Goal: Task Accomplishment & Management: Complete application form

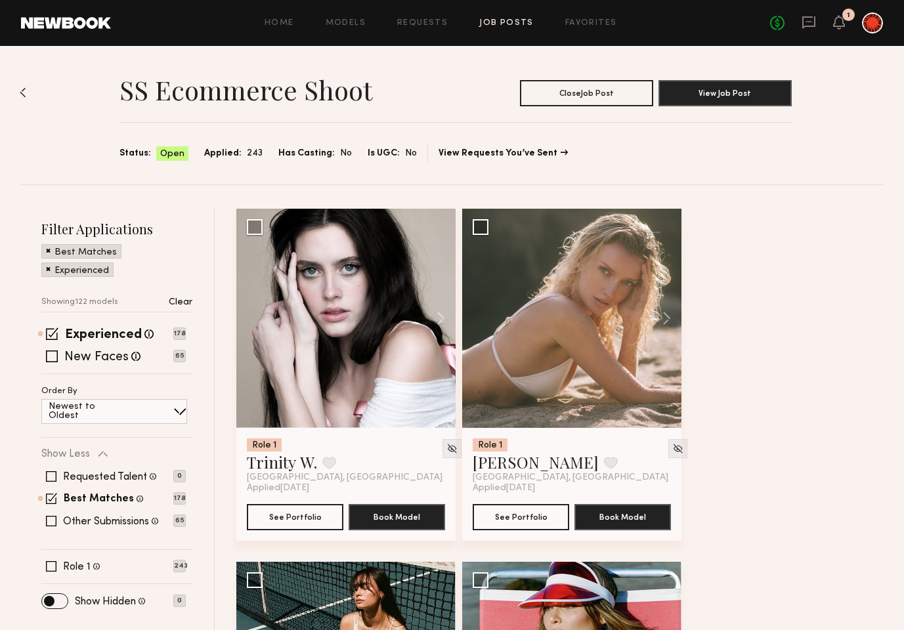
scroll to position [6791, 0]
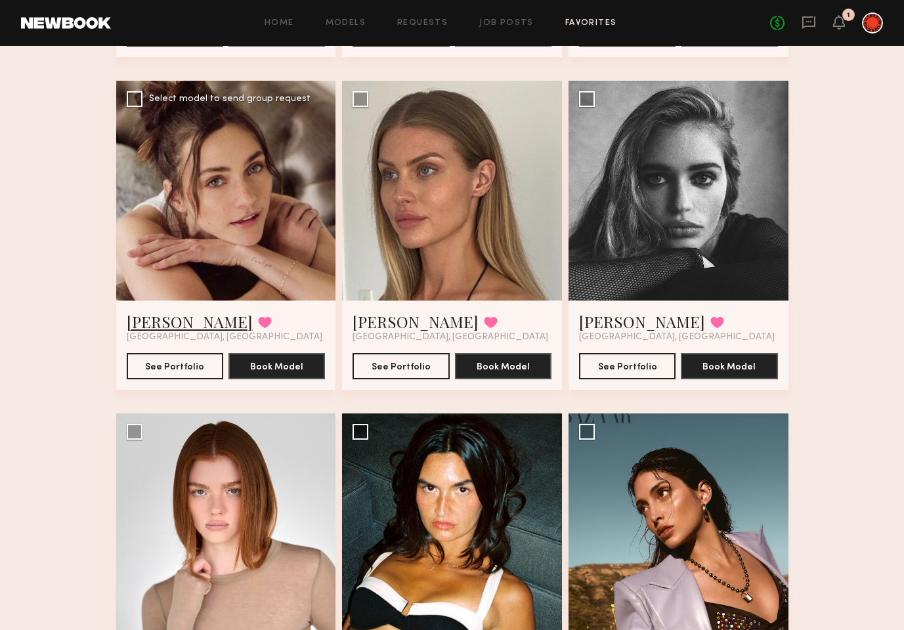
click at [160, 318] on link "[PERSON_NAME]" at bounding box center [190, 321] width 126 height 21
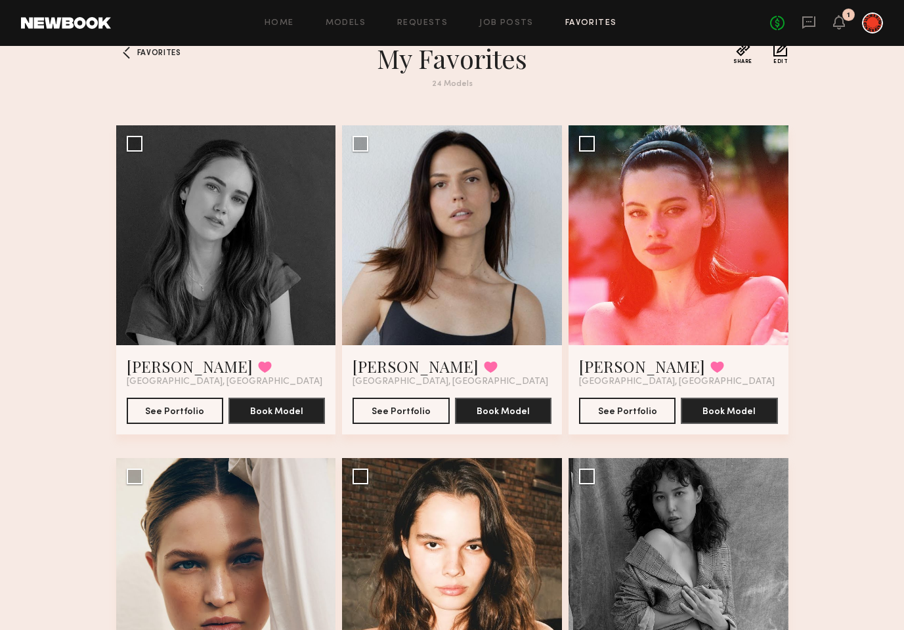
scroll to position [0, 0]
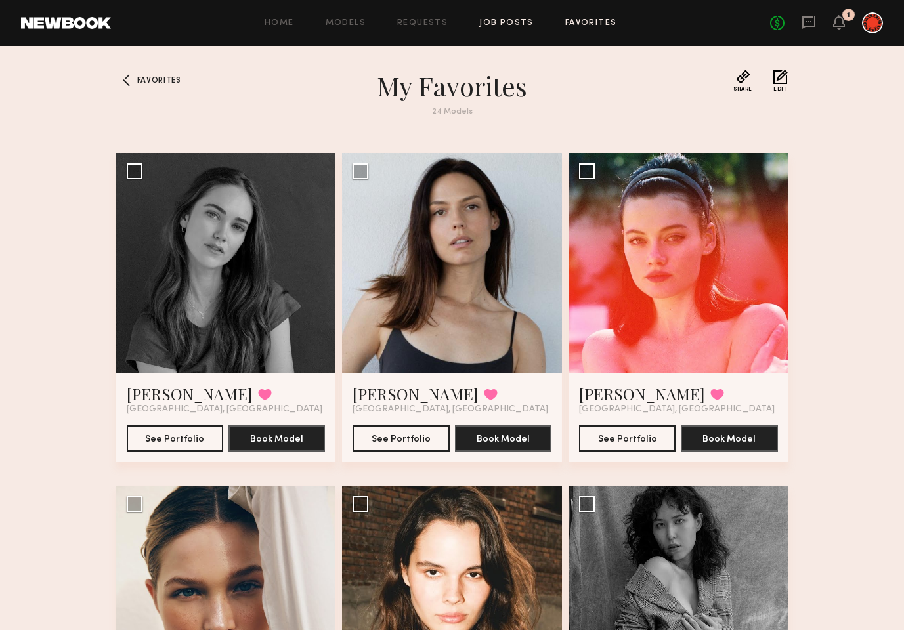
click at [491, 22] on link "Job Posts" at bounding box center [506, 23] width 54 height 9
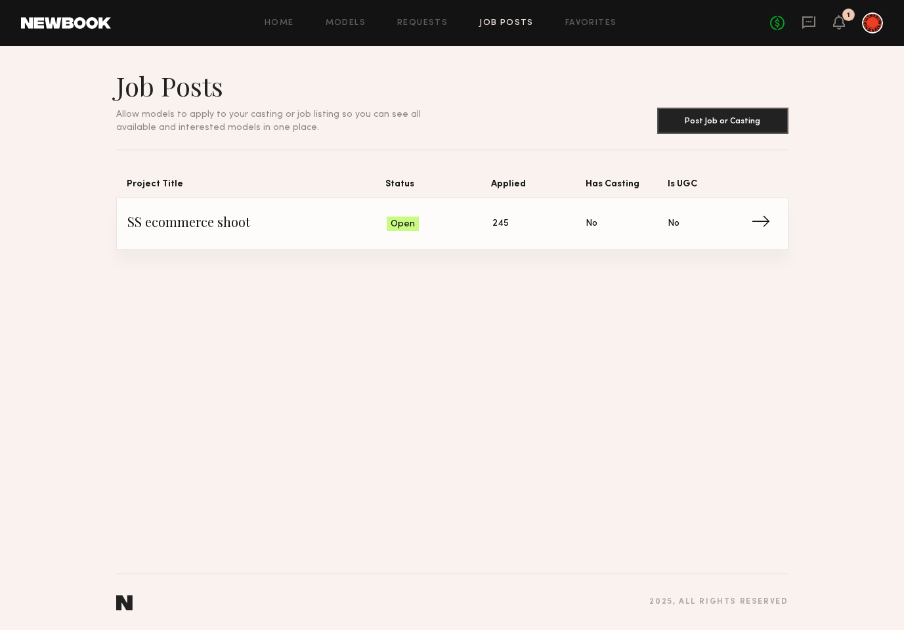
click at [157, 228] on span "SS ecommerce shoot" at bounding box center [257, 224] width 260 height 20
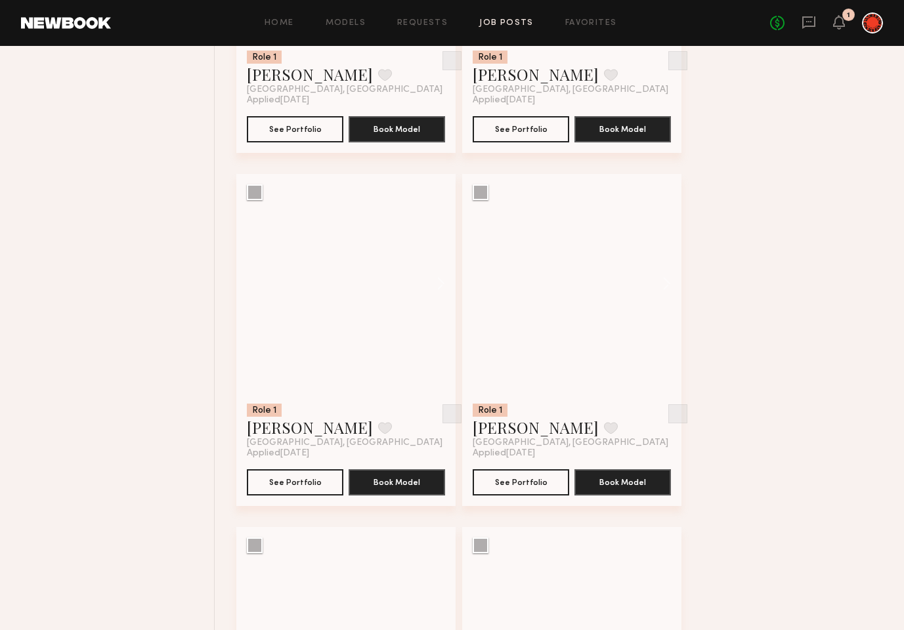
scroll to position [16981, 0]
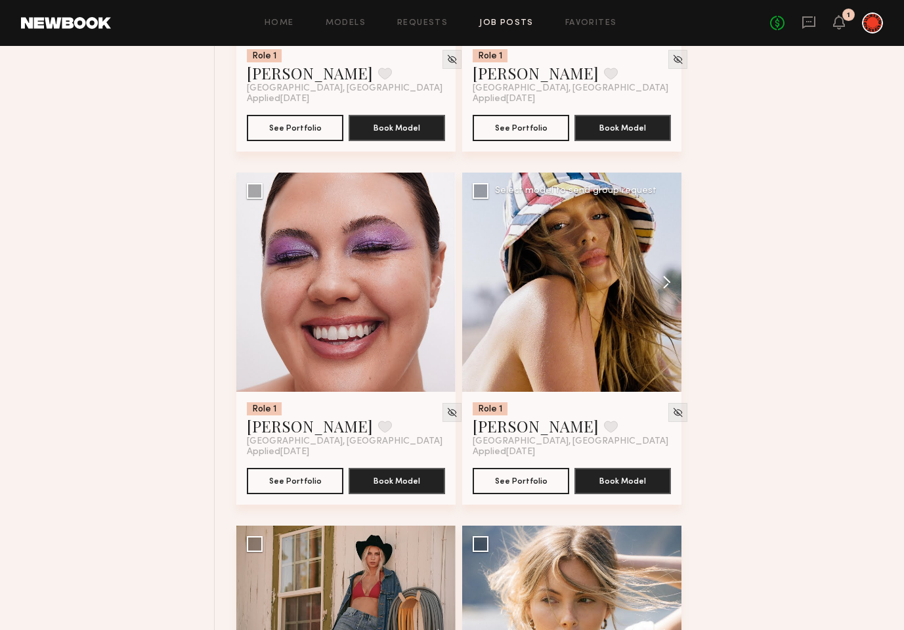
click at [665, 278] on button at bounding box center [660, 282] width 42 height 219
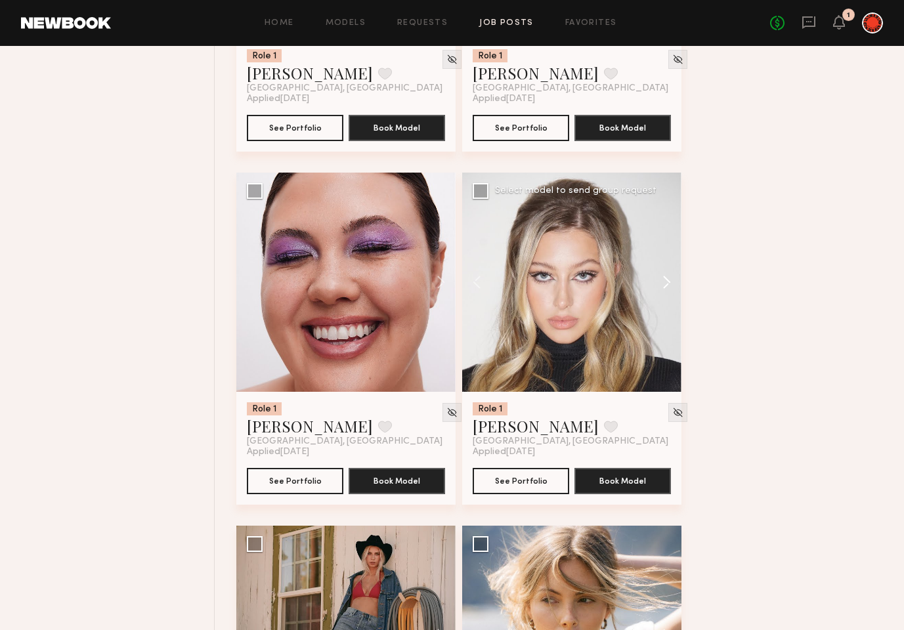
click at [665, 278] on button at bounding box center [660, 282] width 42 height 219
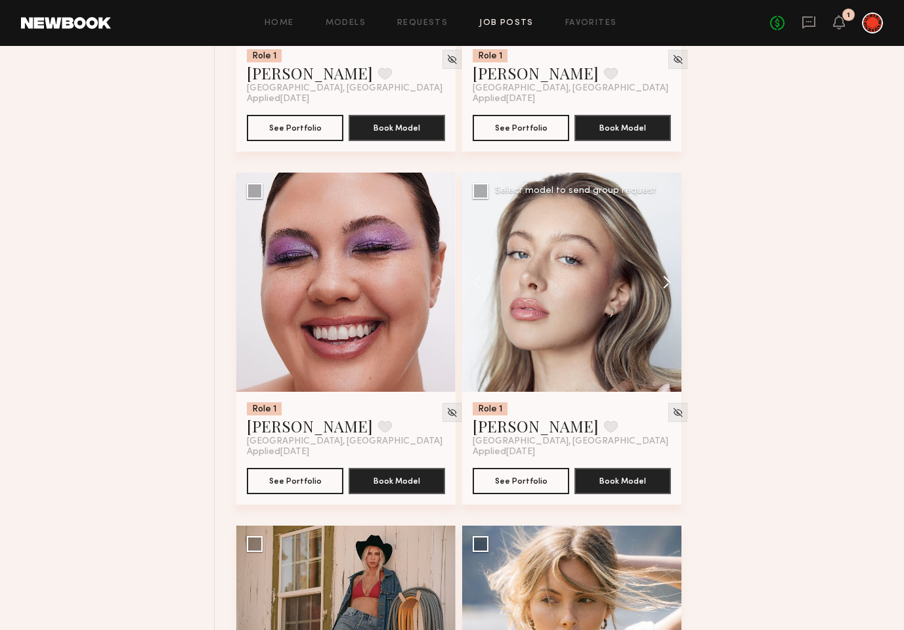
click at [665, 278] on button at bounding box center [660, 282] width 42 height 219
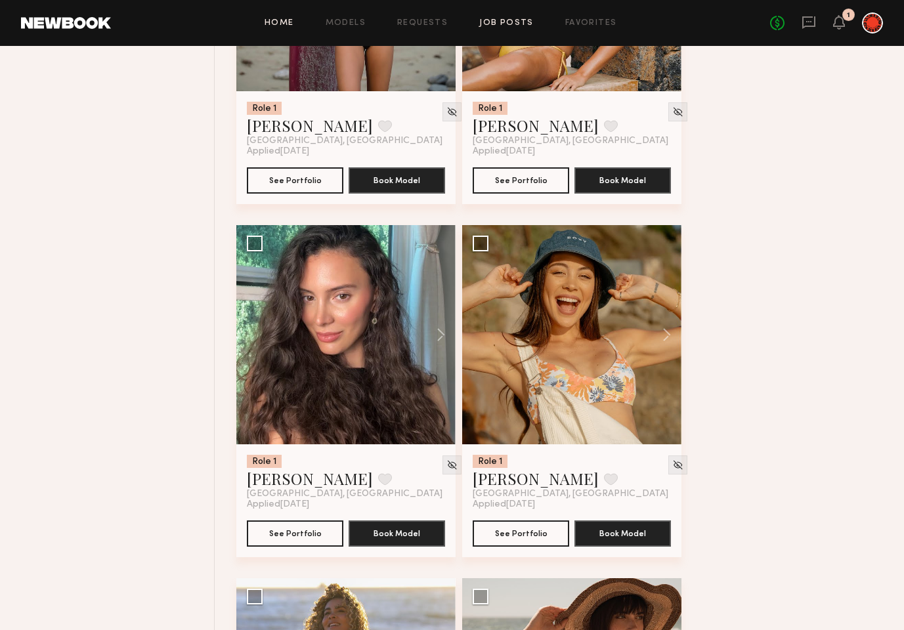
scroll to position [11986, 0]
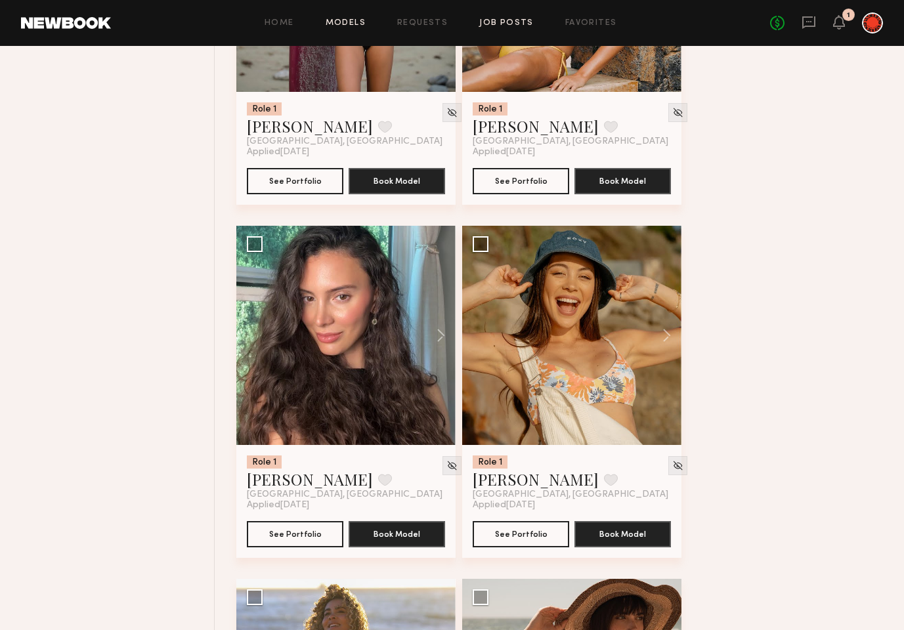
click at [329, 24] on link "Models" at bounding box center [345, 23] width 40 height 9
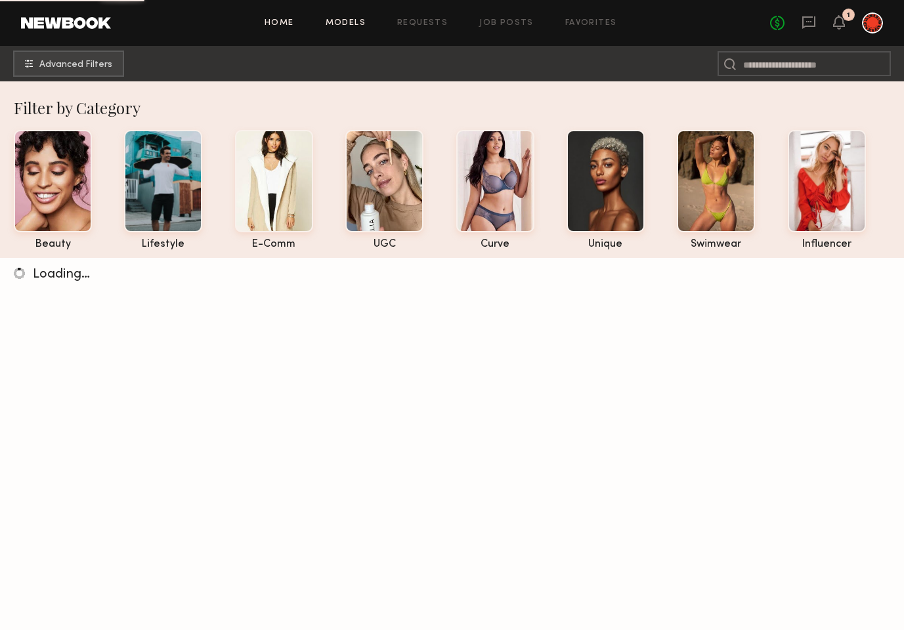
click at [272, 19] on link "Home" at bounding box center [279, 23] width 30 height 9
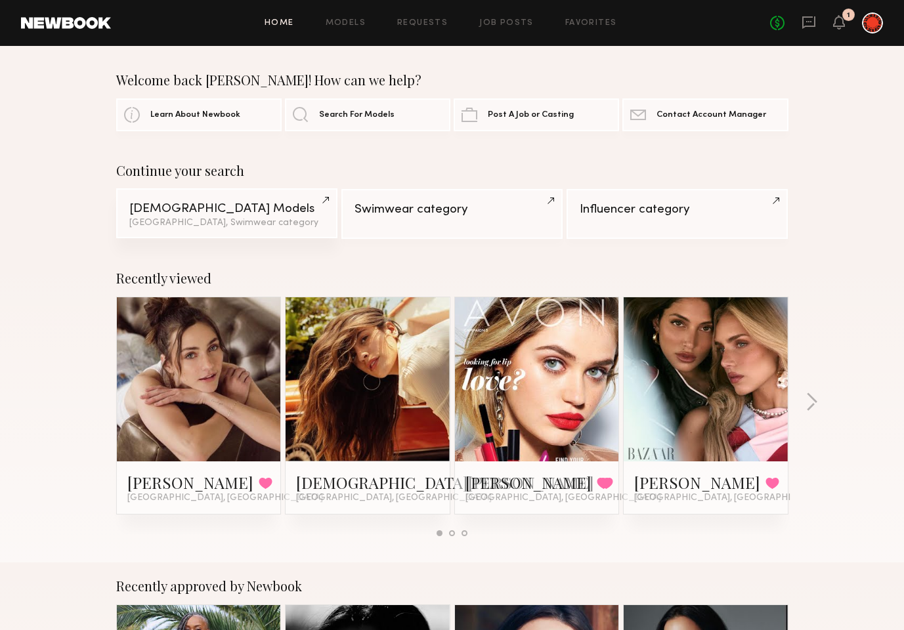
click at [257, 219] on div "[GEOGRAPHIC_DATA], Swimwear category" at bounding box center [226, 223] width 195 height 9
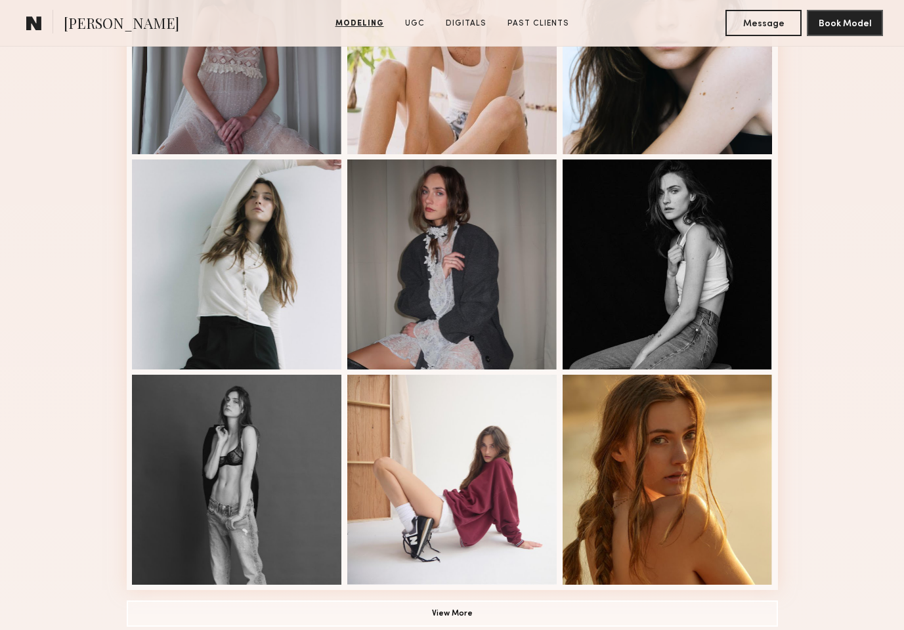
scroll to position [667, 0]
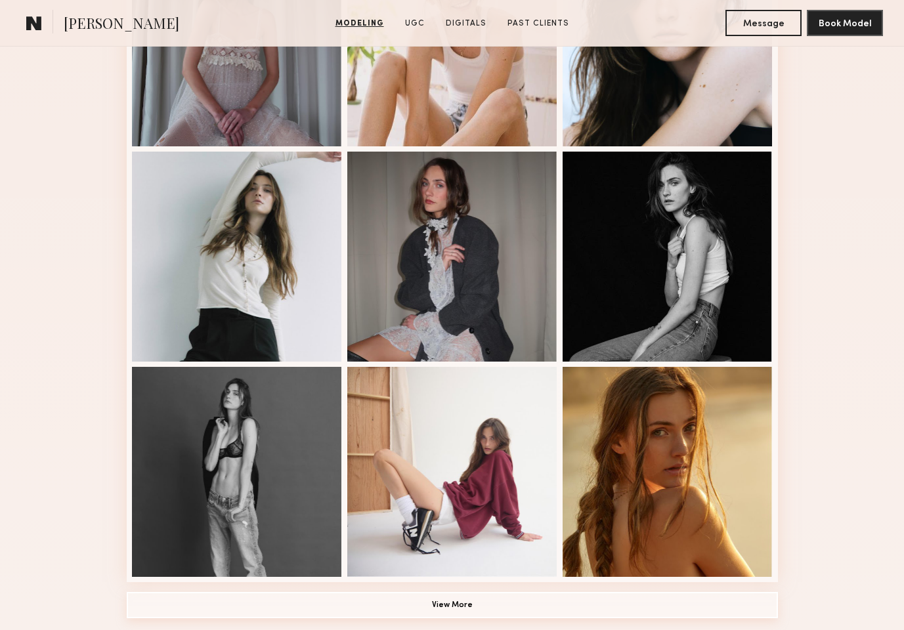
click at [453, 594] on button "View More" at bounding box center [452, 605] width 651 height 26
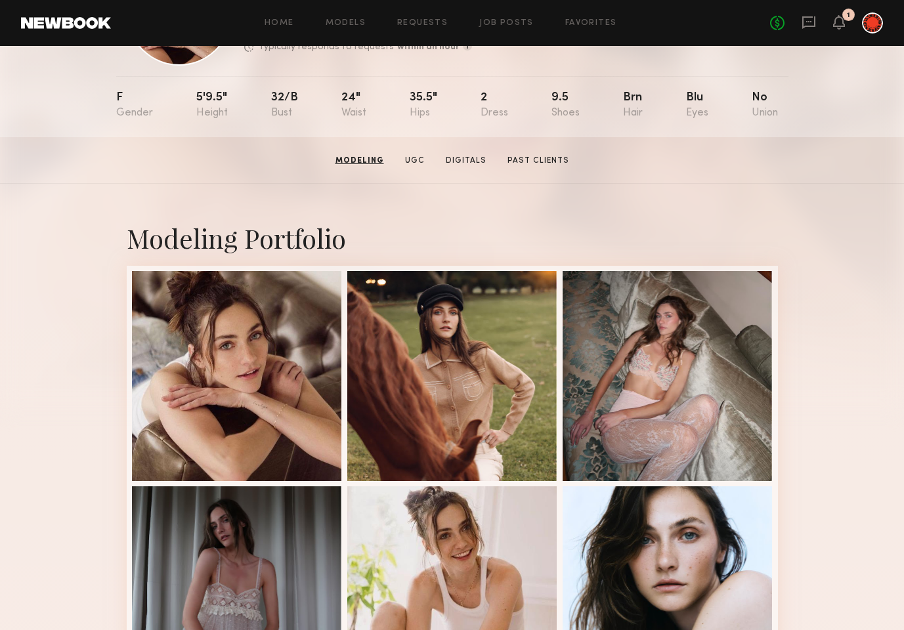
scroll to position [0, 0]
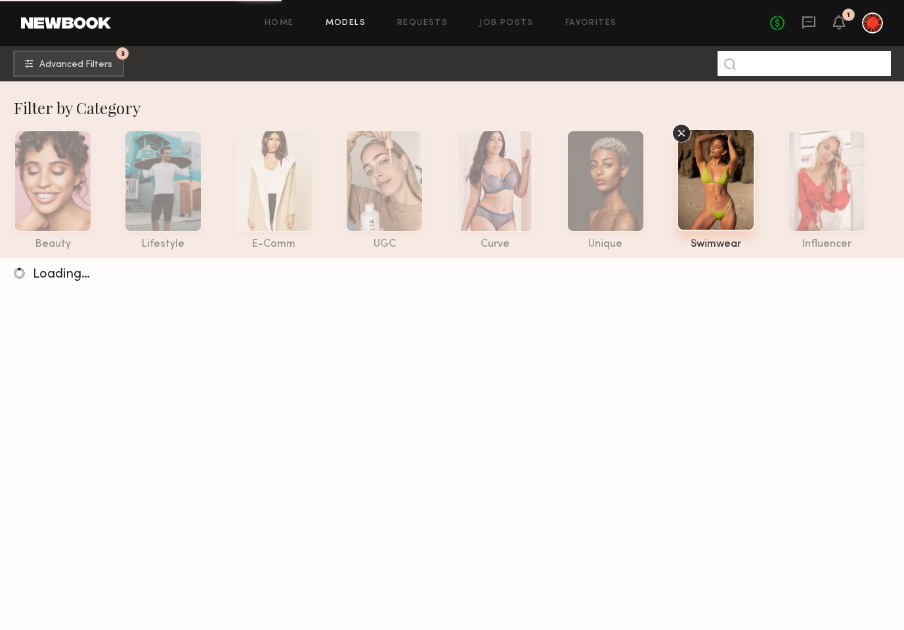
click at [824, 66] on input at bounding box center [803, 63] width 173 height 25
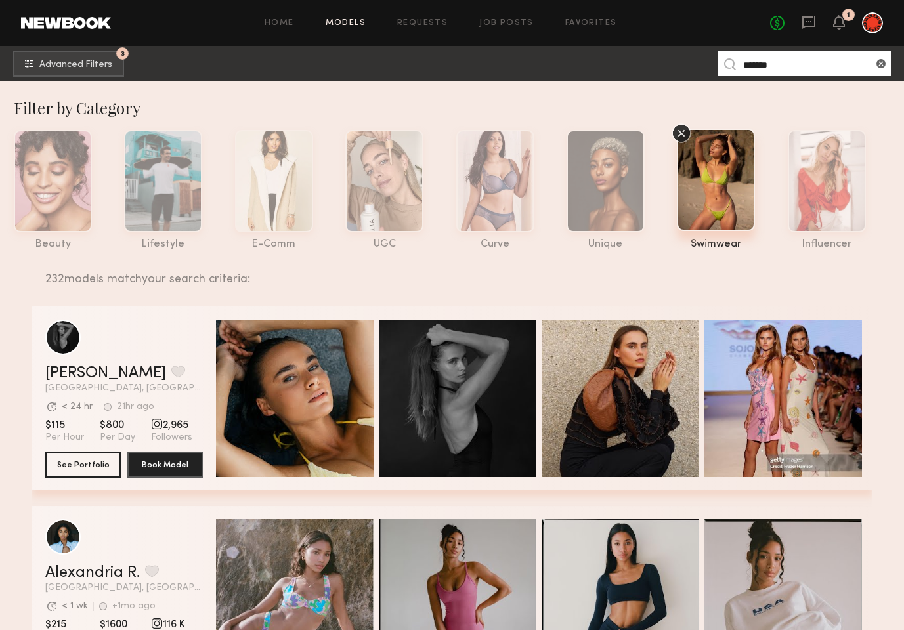
type input "*******"
